Goal: Task Accomplishment & Management: Manage account settings

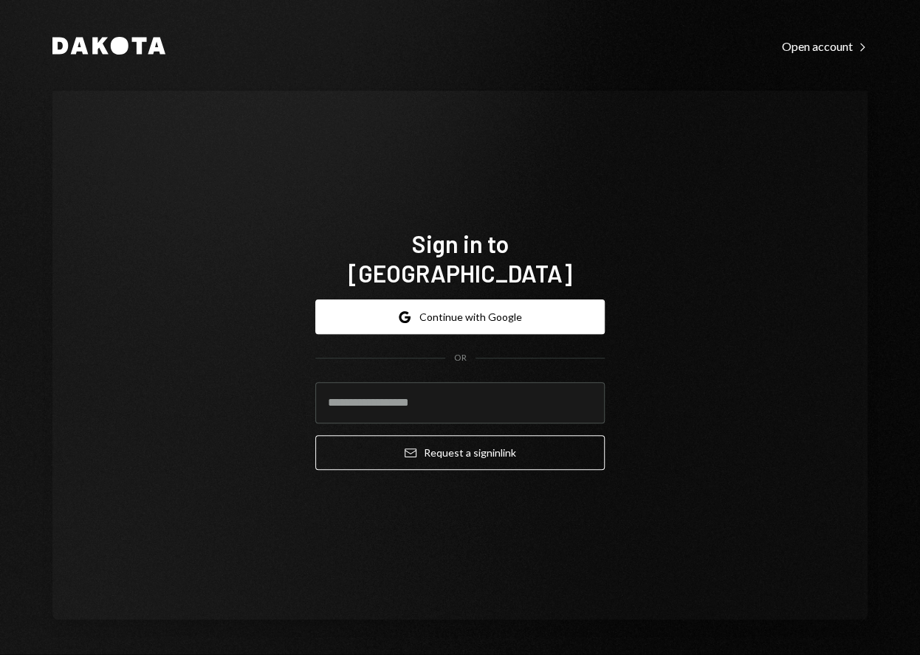
type input "**********"
drag, startPoint x: 452, startPoint y: 441, endPoint x: 452, endPoint y: 382, distance: 58.3
click at [452, 441] on button "Email Request a sign in link" at bounding box center [459, 453] width 289 height 35
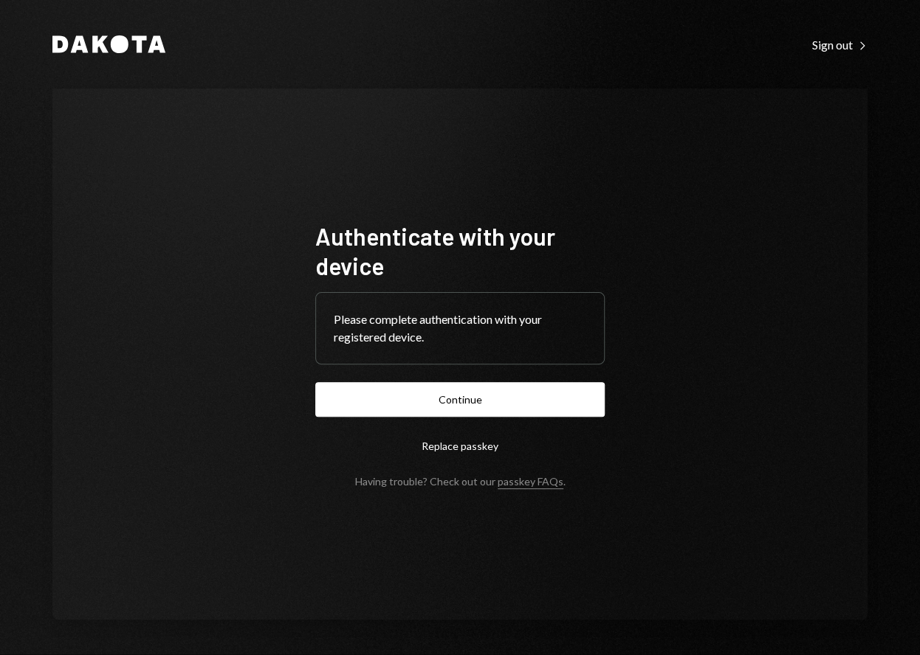
click at [442, 397] on button "Continue" at bounding box center [459, 399] width 289 height 35
